Goal: Task Accomplishment & Management: Use online tool/utility

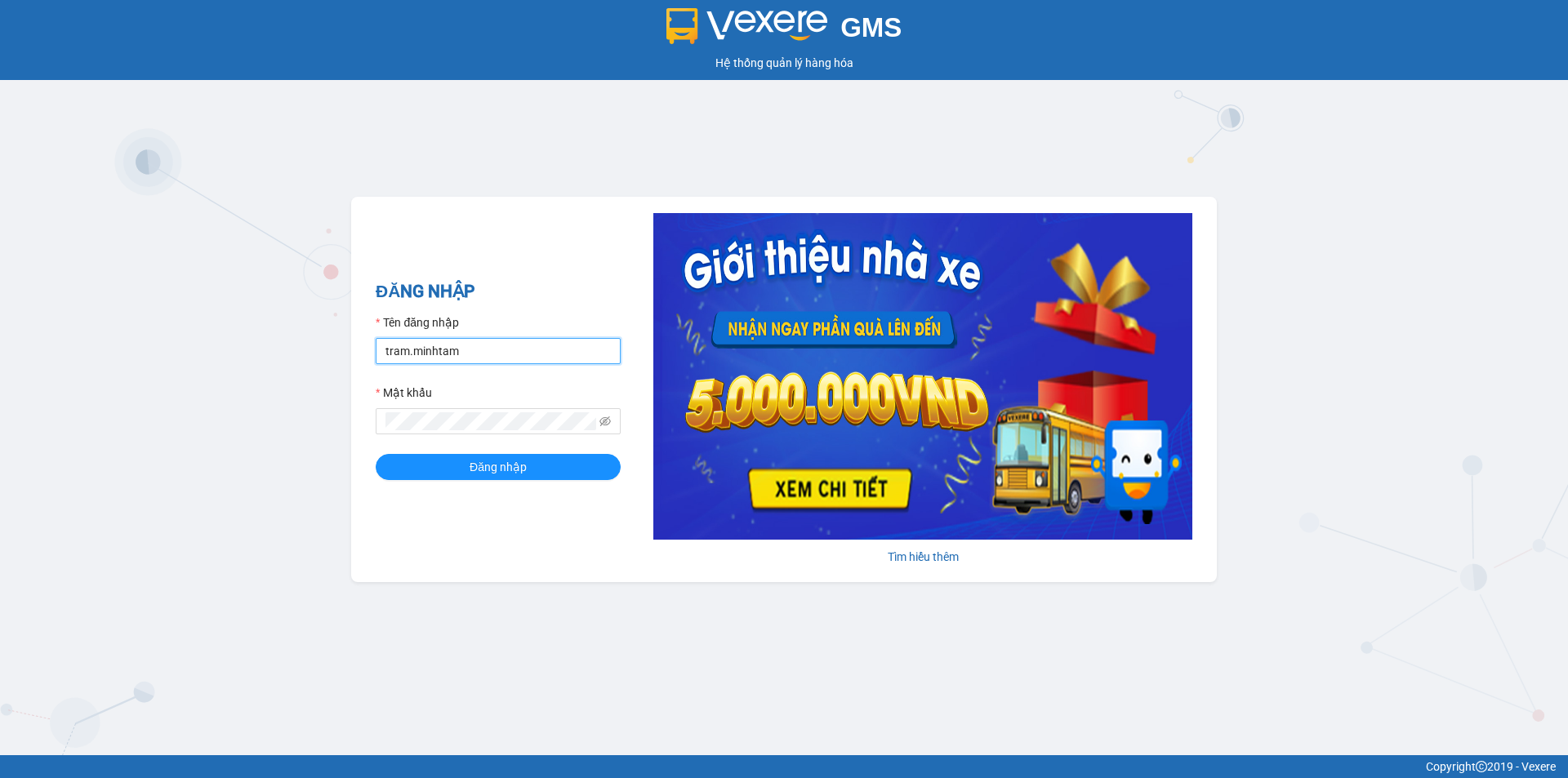
click at [534, 357] on input "tram.minhtam" at bounding box center [498, 351] width 245 height 26
type input "quyenhcm.minhtam"
click at [506, 459] on button "Đăng nhập" at bounding box center [498, 467] width 245 height 26
click at [513, 463] on span "Đăng nhập" at bounding box center [506, 466] width 57 height 18
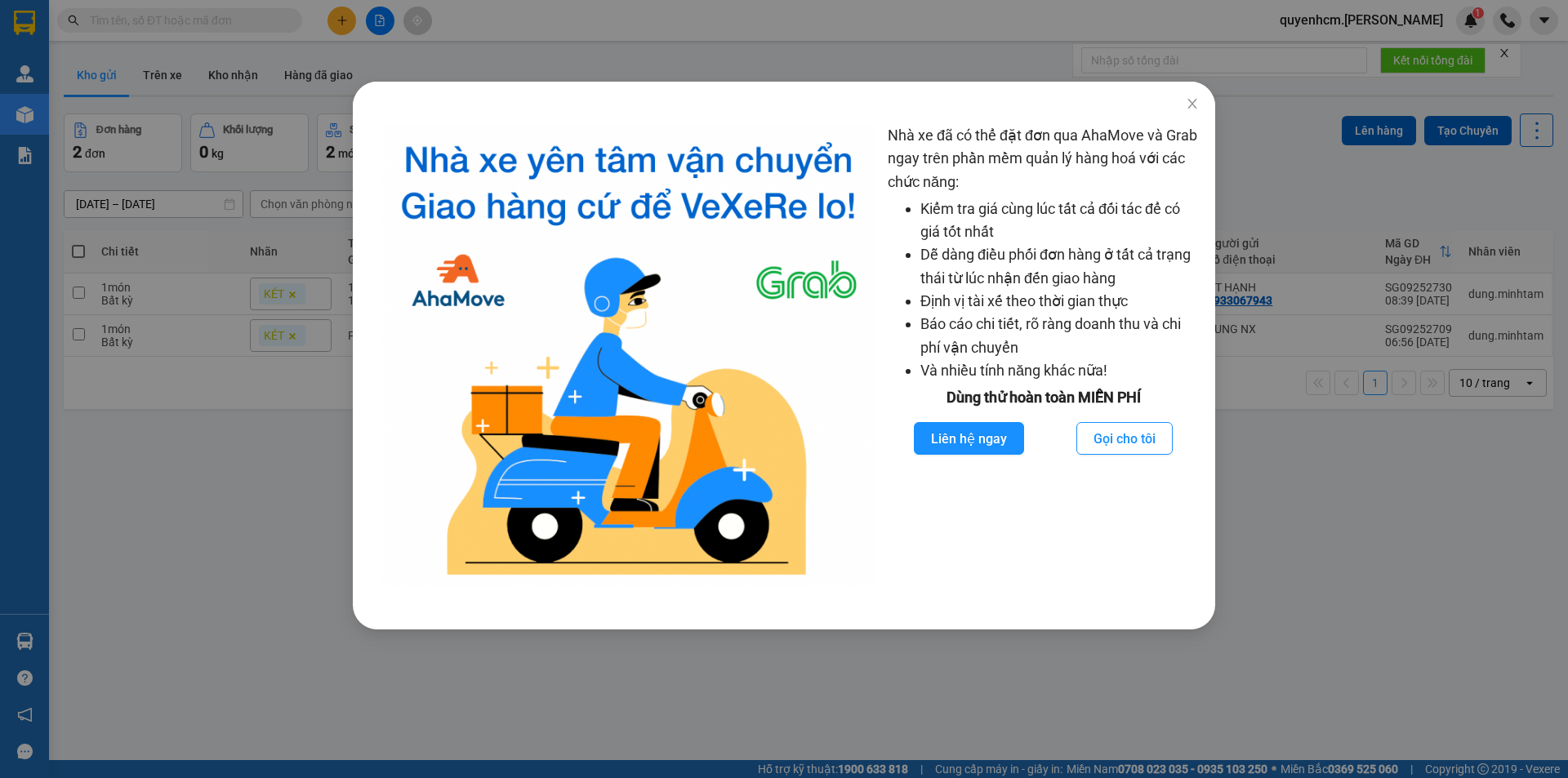
click at [1311, 396] on div "Nhà xe đã có thể đặt đơn qua AhaMove và Grab ngay trên phần mềm quản lý hàng ho…" at bounding box center [784, 389] width 1568 height 778
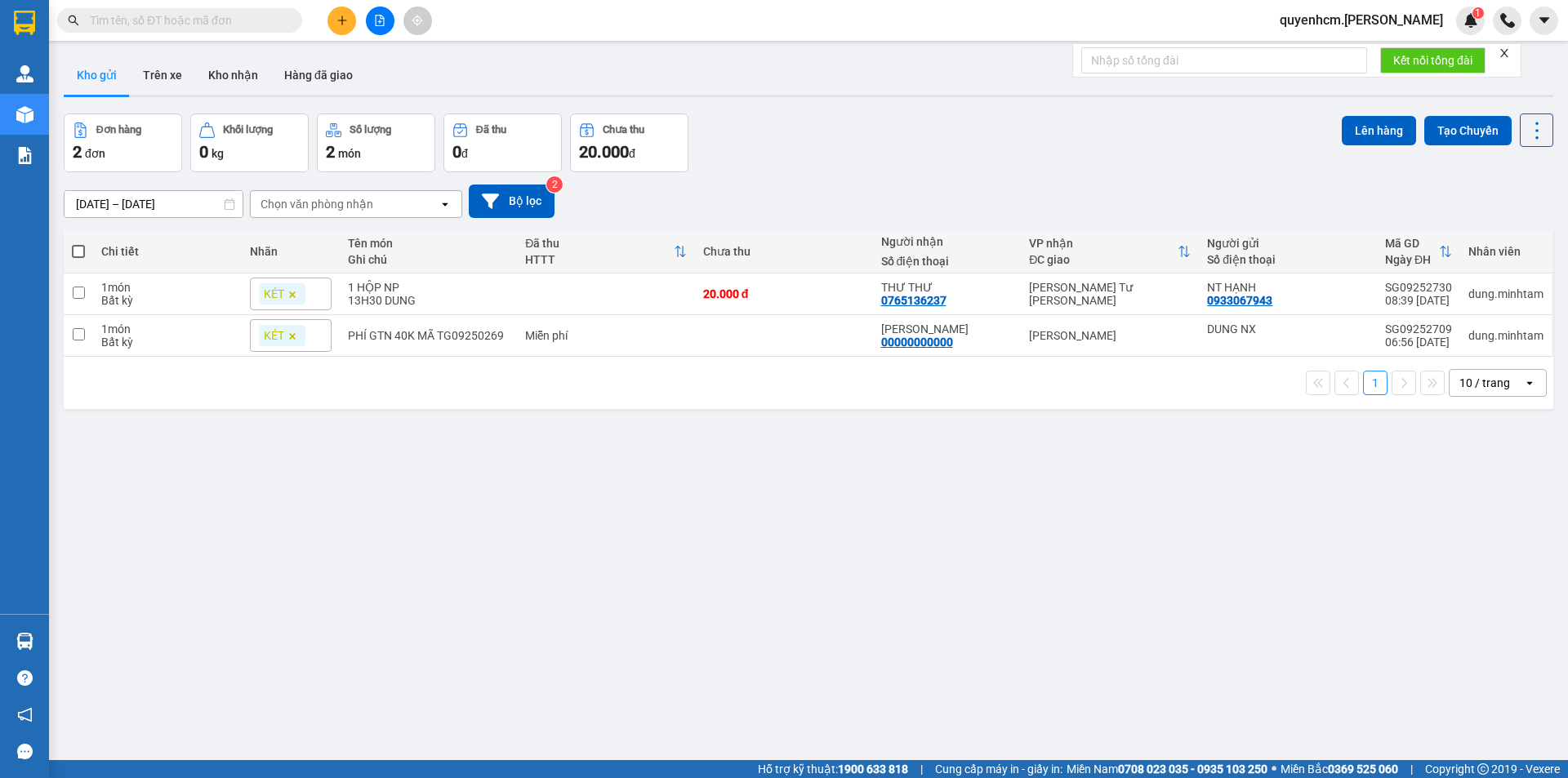
click at [272, 11] on span at bounding box center [179, 20] width 245 height 25
click at [278, 31] on span at bounding box center [179, 20] width 245 height 25
click at [274, 25] on input "text" at bounding box center [186, 19] width 192 height 18
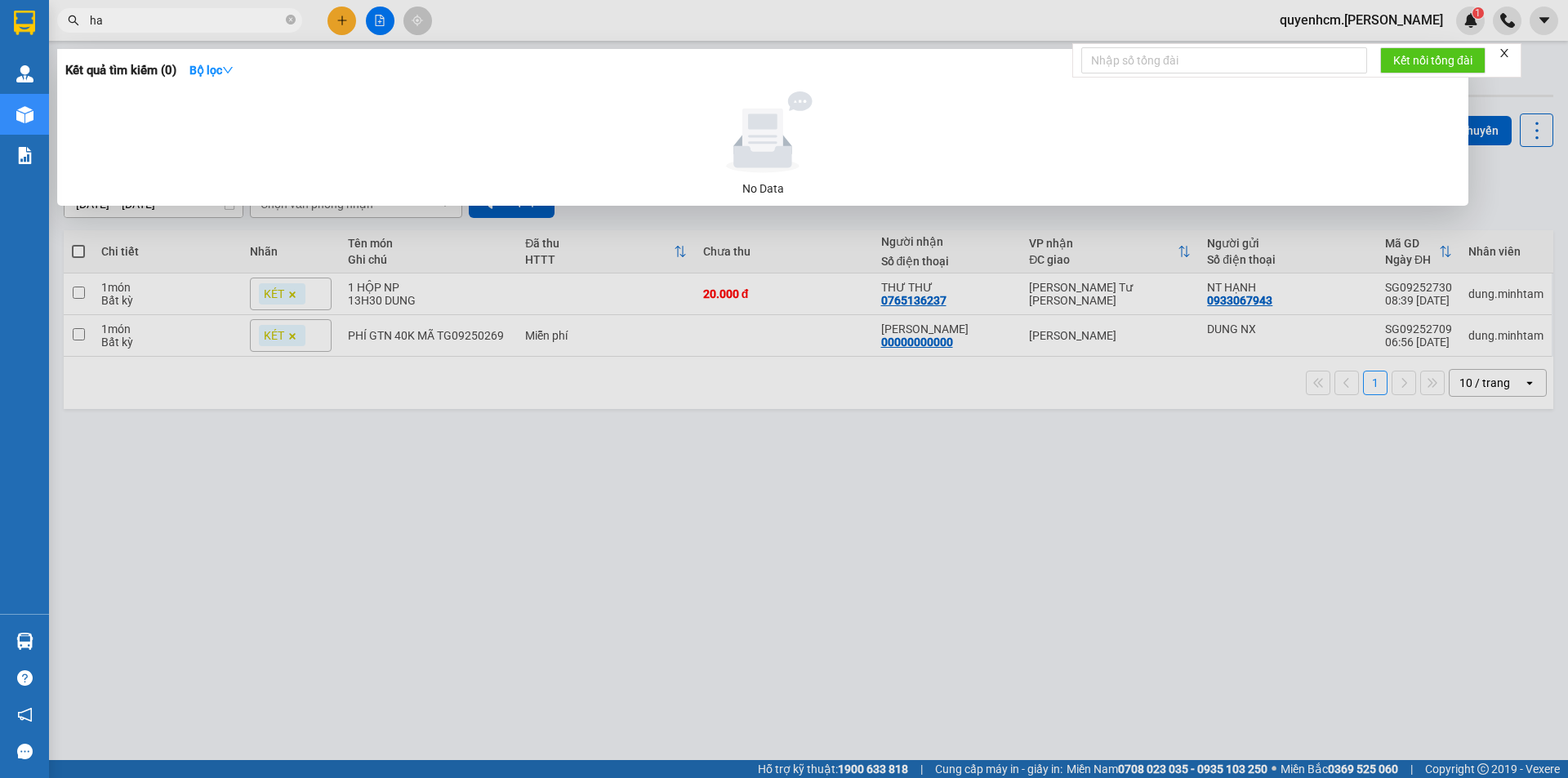
type input "h"
type input "H"
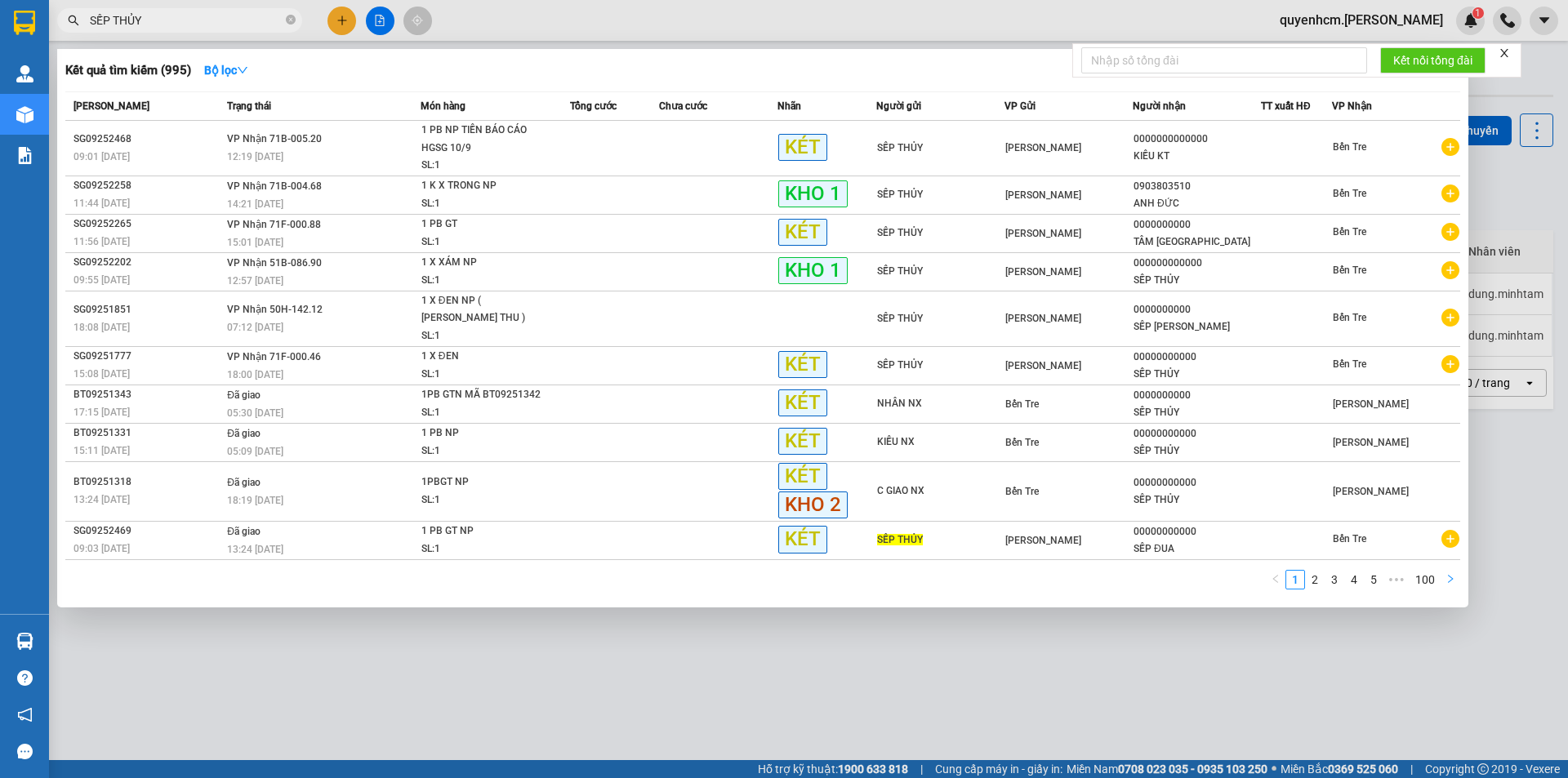
type input "SẾP THỦY"
click at [1448, 575] on icon "right" at bounding box center [1450, 579] width 10 height 10
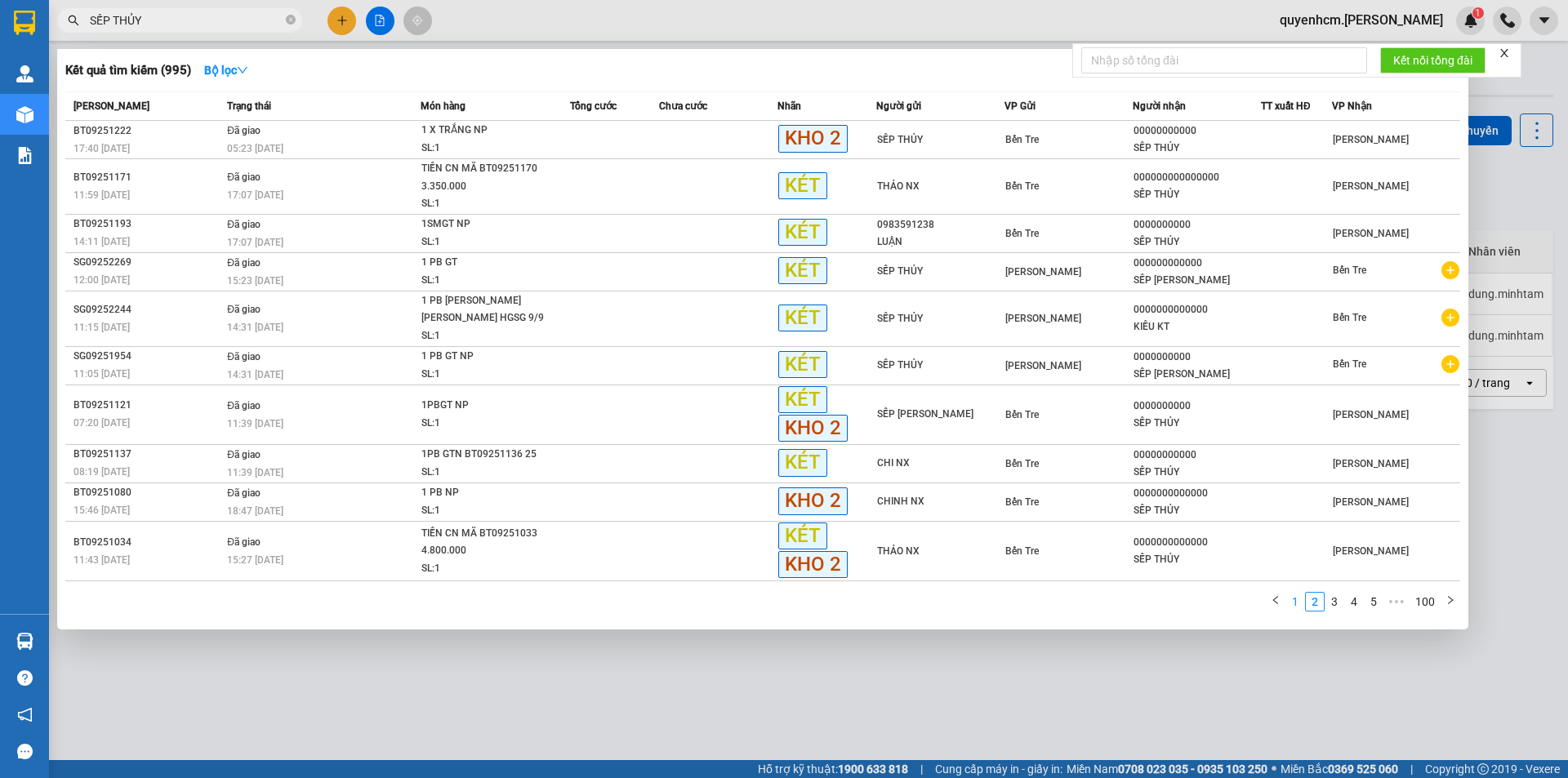
click at [1288, 609] on link "1" at bounding box center [1294, 601] width 18 height 18
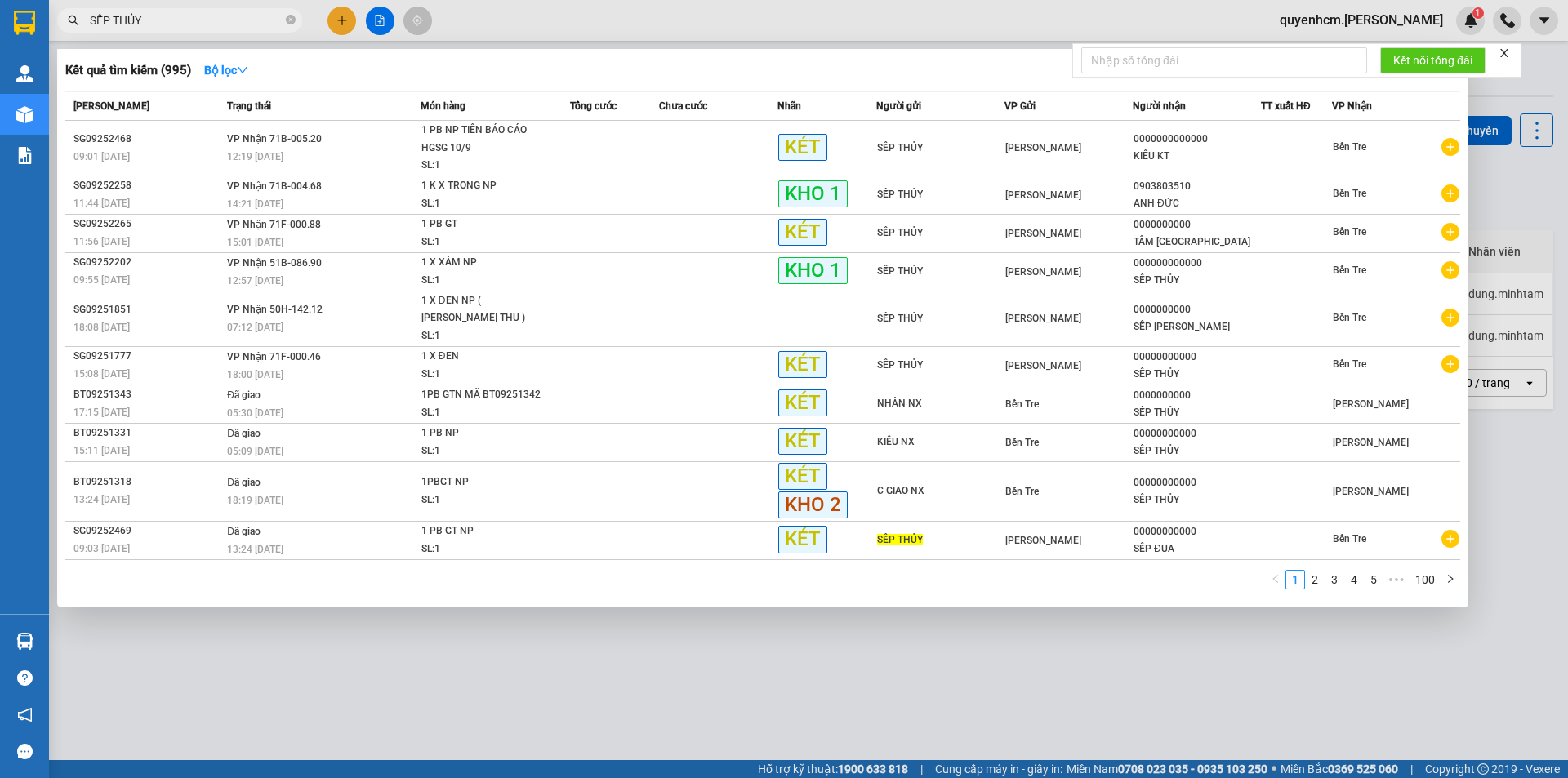
click at [857, 620] on div at bounding box center [784, 389] width 1568 height 778
click at [287, 20] on icon "close-circle" at bounding box center [291, 19] width 10 height 10
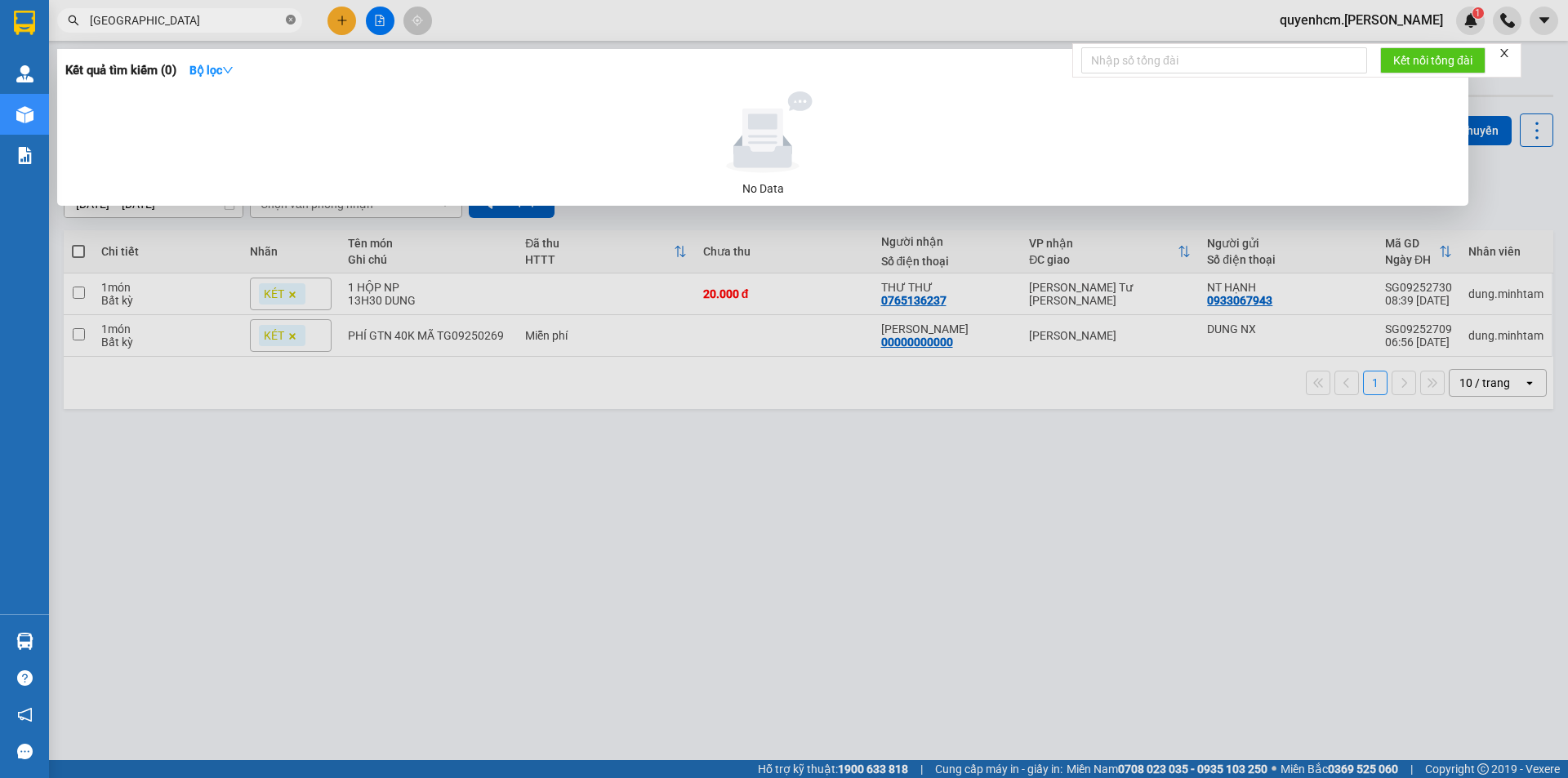
type input "T"
type input "C"
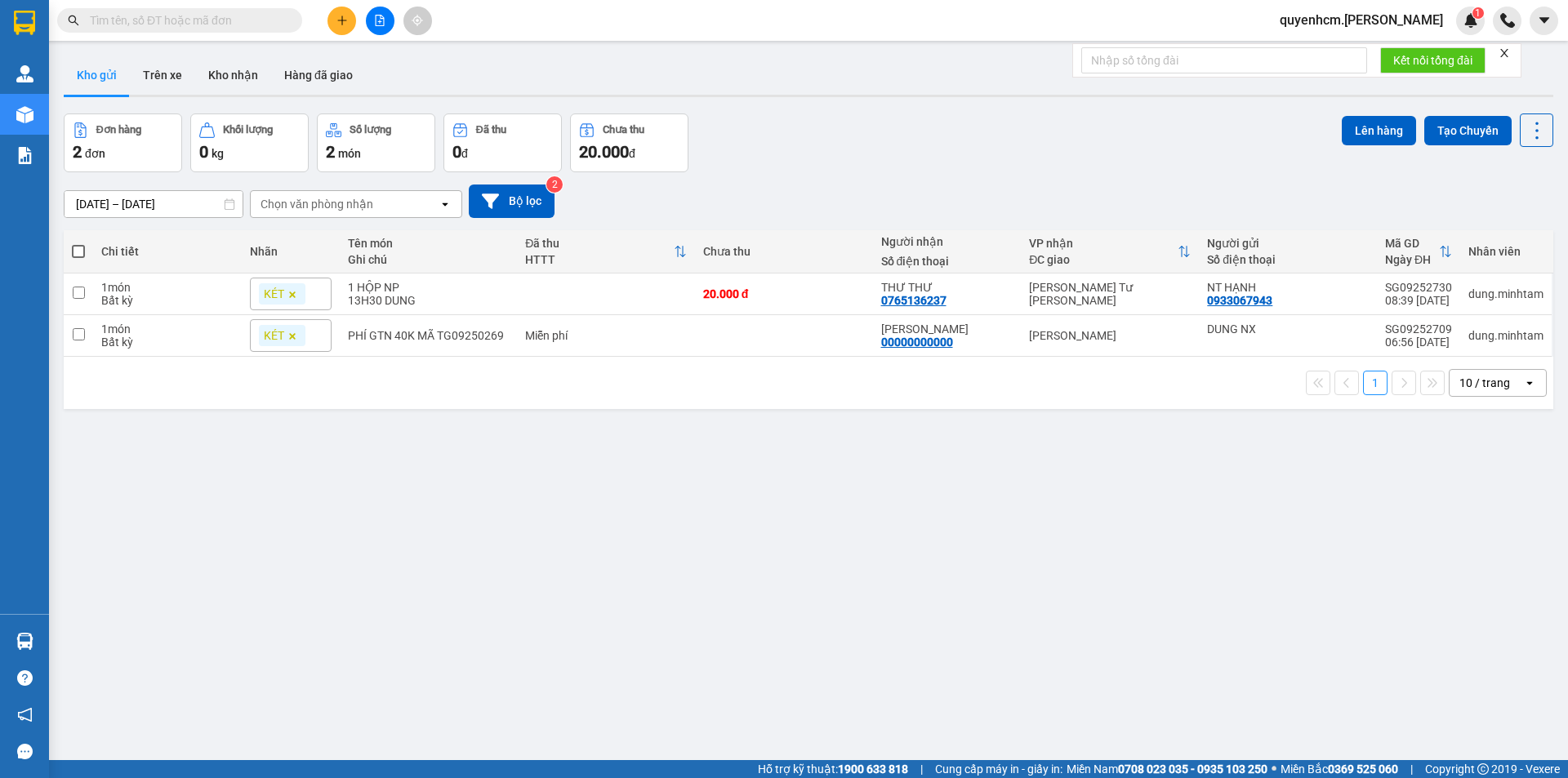
click at [542, 586] on div "ver 1.8.143 Kho gửi Trên xe Kho nhận Hàng đã giao Đơn hàng 2 đơn Khối lượng 0 k…" at bounding box center [808, 438] width 1502 height 778
